Goal: Navigation & Orientation: Go to known website

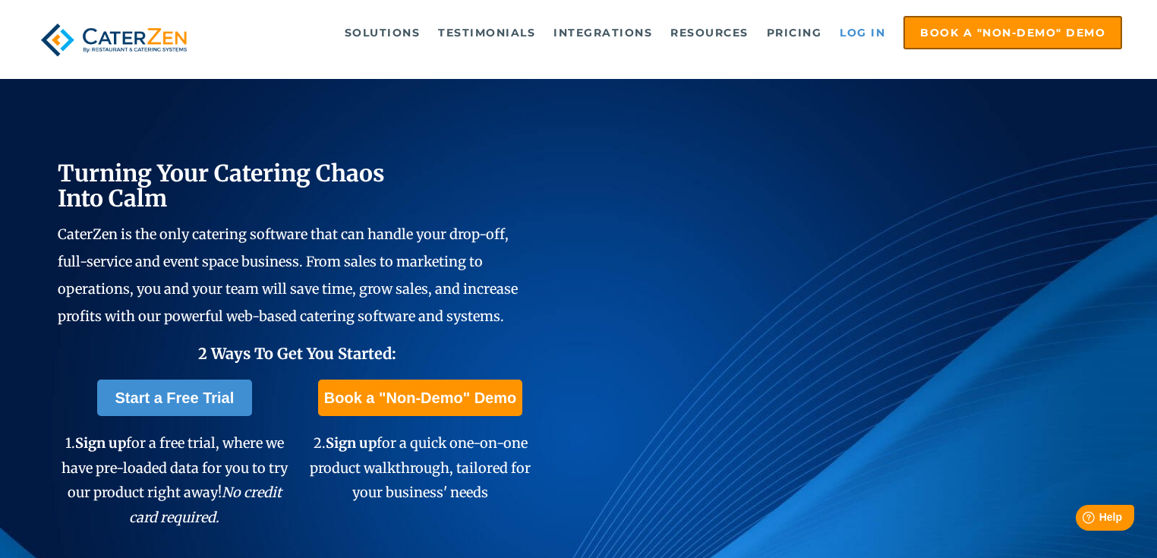
click at [851, 36] on link "Log in" at bounding box center [862, 32] width 61 height 30
click at [868, 35] on link "Log in" at bounding box center [862, 32] width 61 height 30
click at [863, 29] on link "Log in" at bounding box center [862, 32] width 61 height 30
click at [848, 34] on link "Log in" at bounding box center [862, 32] width 61 height 30
click at [872, 29] on link "Log in" at bounding box center [862, 32] width 61 height 30
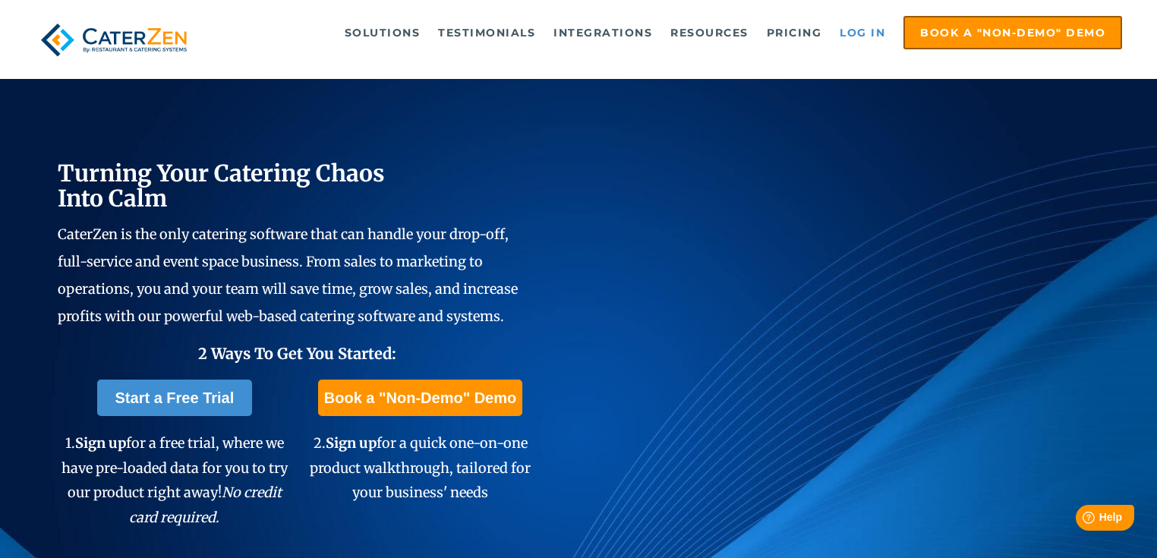
click at [856, 38] on link "Log in" at bounding box center [862, 32] width 61 height 30
